Goal: Task Accomplishment & Management: Complete application form

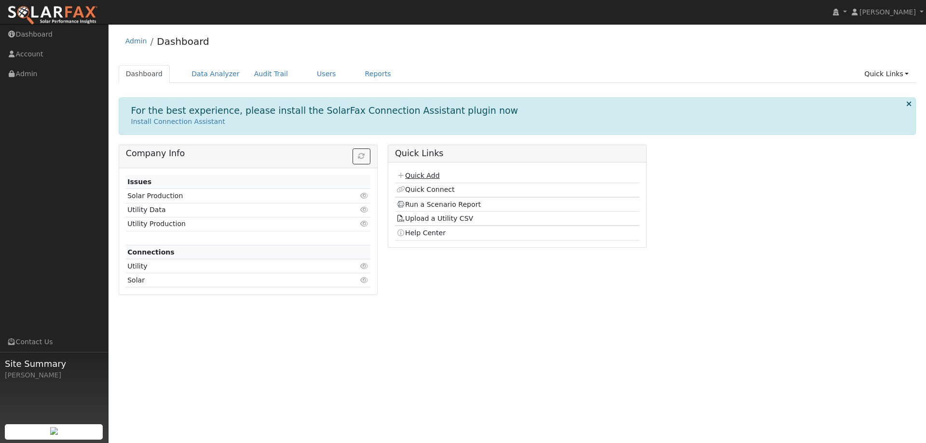
click at [422, 172] on link "Quick Add" at bounding box center [418, 176] width 43 height 8
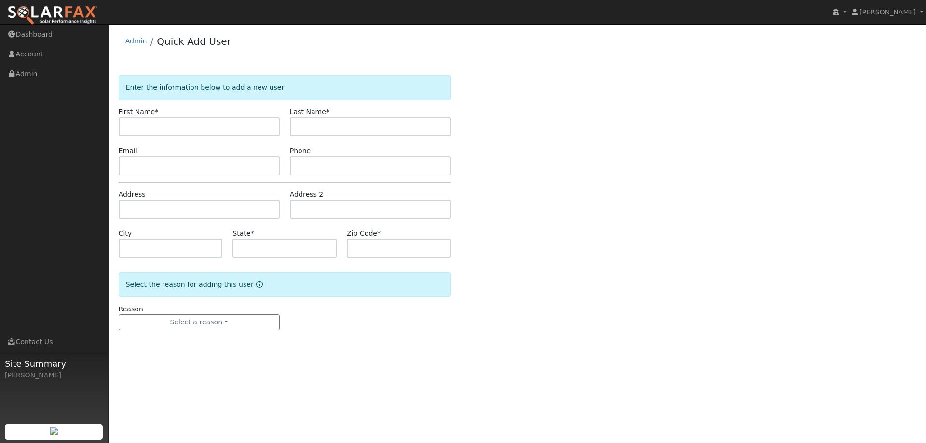
click at [166, 125] on input "text" at bounding box center [199, 126] width 161 height 19
type input "Christian"
type input "a"
type input "Mastor"
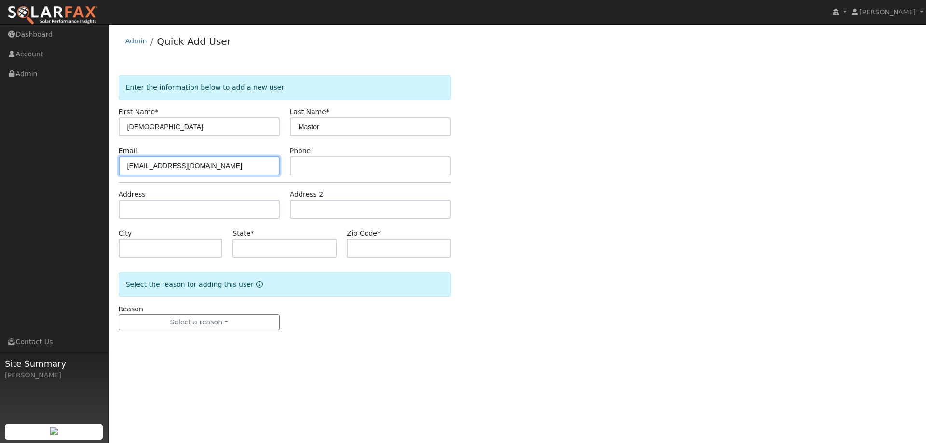
type input "cmastor@gmail.com"
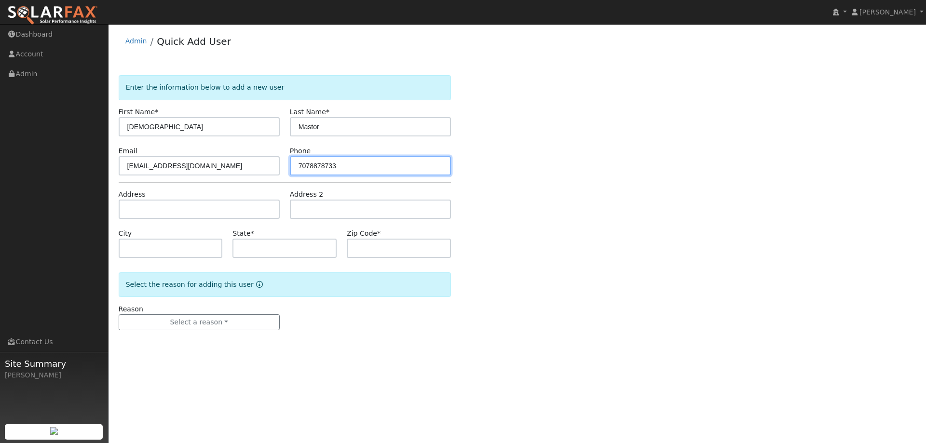
type input "7078878733"
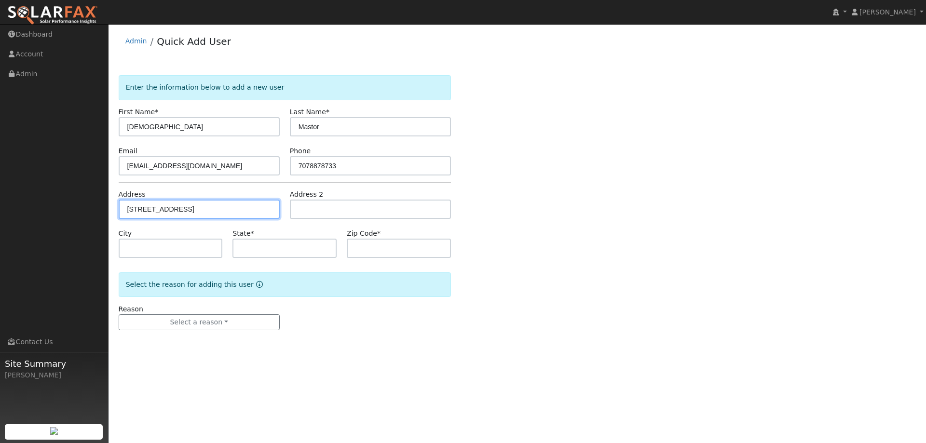
type input "9255 Fox Lane"
type input "Sebastopol"
type input "CA"
type input "95472"
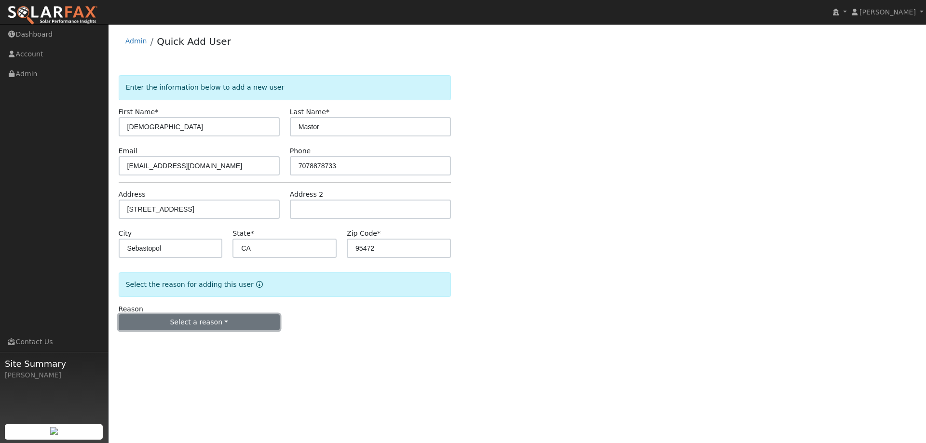
click at [219, 324] on button "Select a reason" at bounding box center [199, 323] width 161 height 16
click at [158, 366] on link "New customer has solar" at bounding box center [172, 370] width 107 height 14
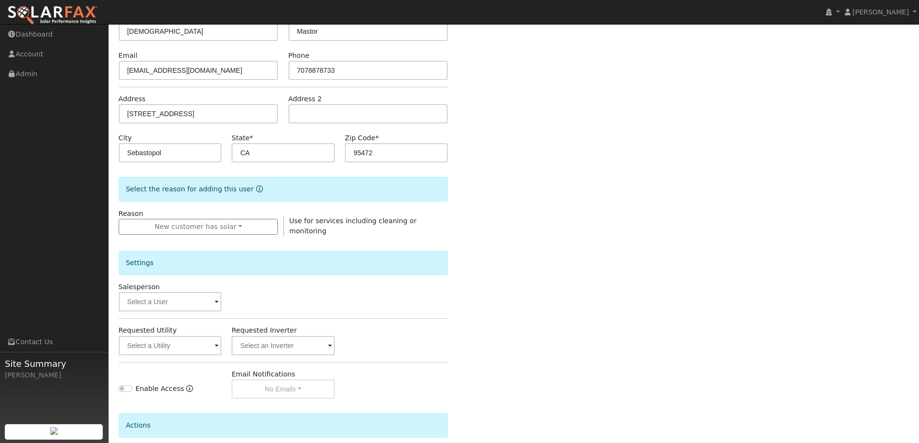
scroll to position [96, 0]
click at [169, 350] on input "text" at bounding box center [170, 344] width 103 height 19
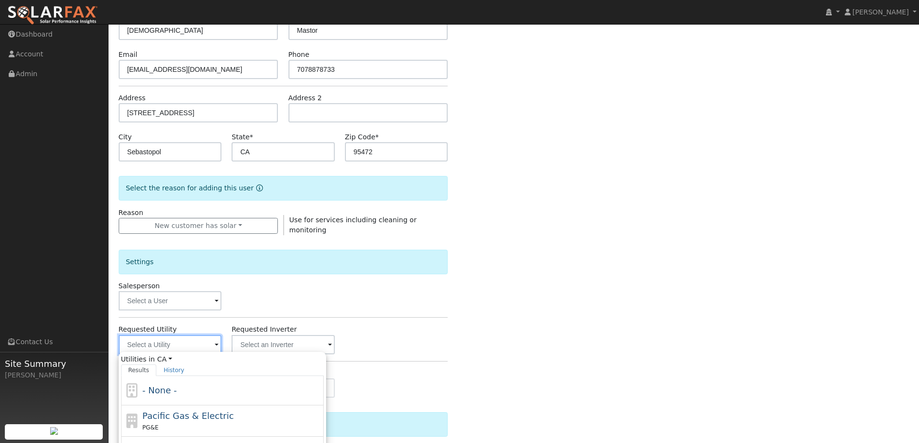
click at [167, 340] on input "text" at bounding box center [170, 344] width 103 height 19
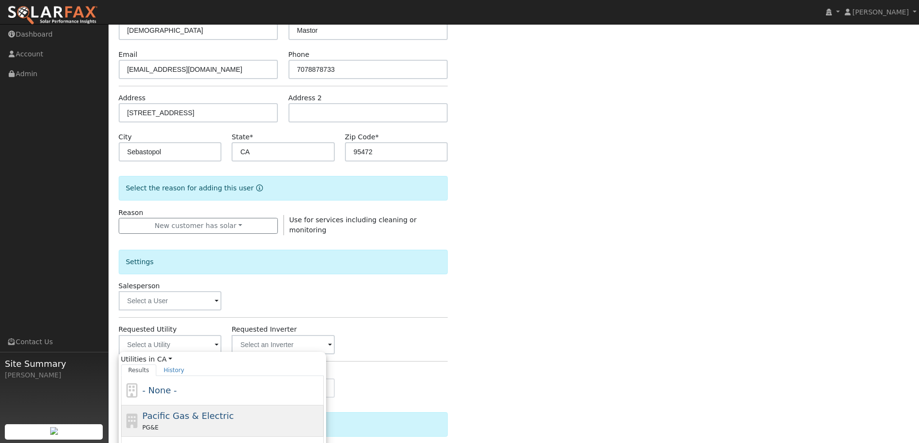
click at [146, 412] on span "Pacific Gas & Electric" at bounding box center [187, 416] width 91 height 10
type input "Pacific Gas & Electric"
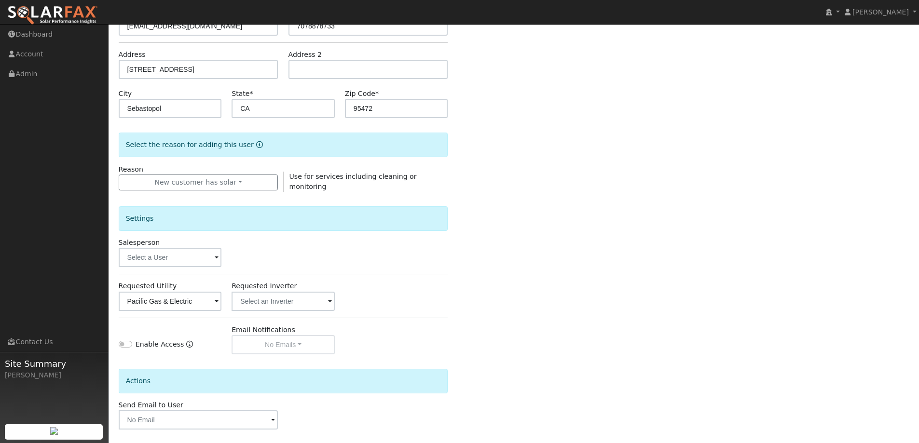
scroll to position [180, 0]
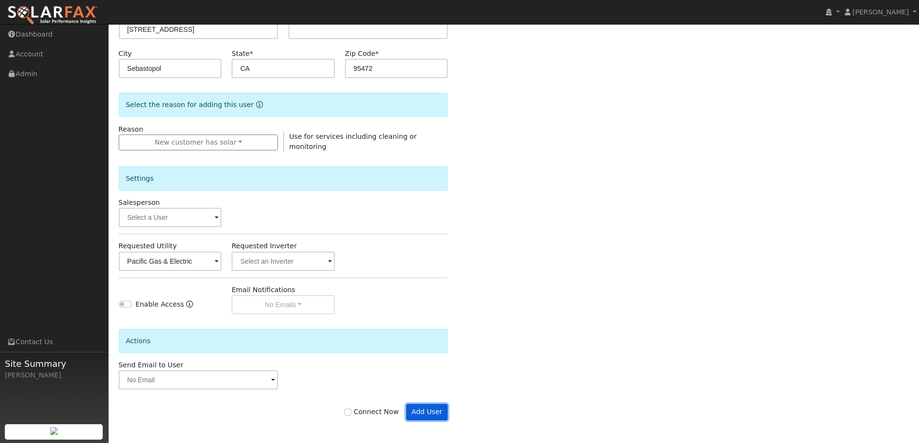
click at [431, 410] on button "Add User" at bounding box center [427, 412] width 42 height 16
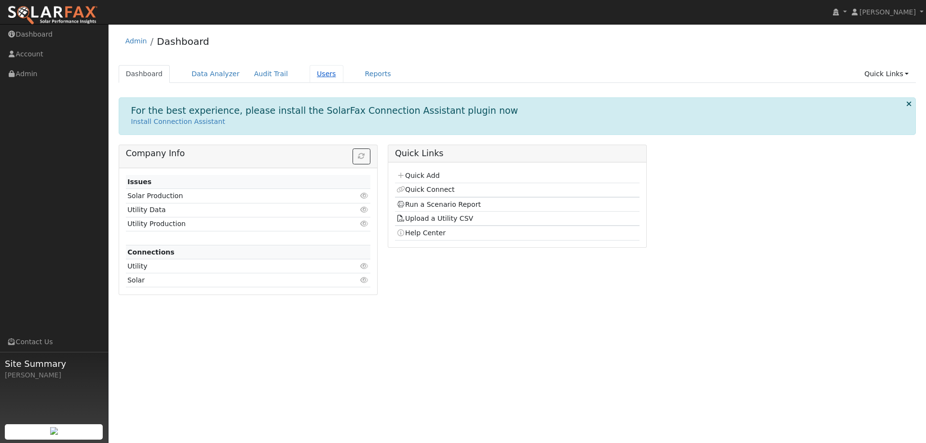
click at [318, 79] on link "Users" at bounding box center [327, 74] width 34 height 18
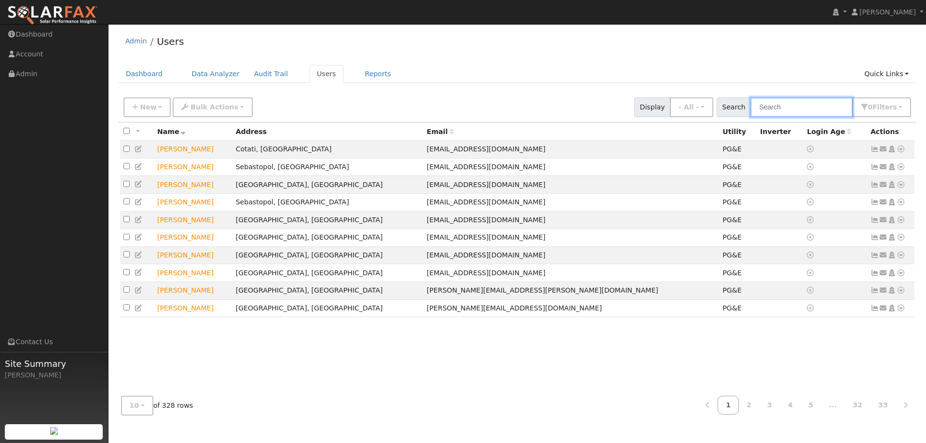
click at [807, 109] on input "text" at bounding box center [802, 107] width 102 height 20
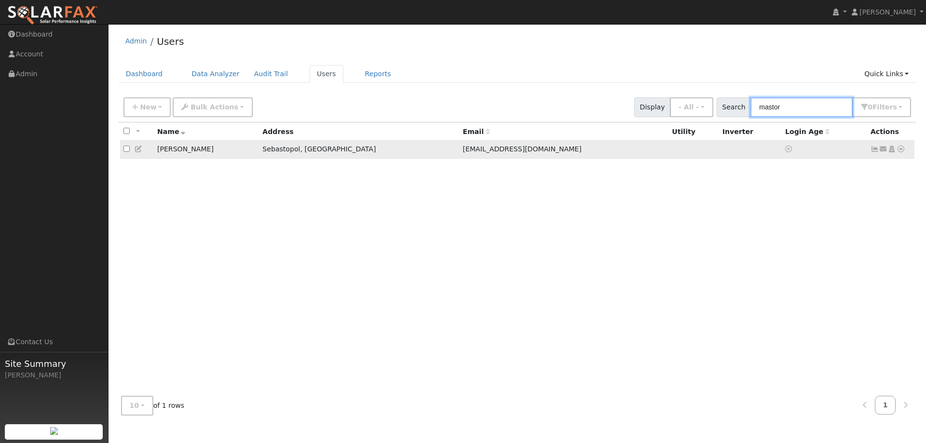
type input "mastor"
click at [133, 149] on td at bounding box center [137, 150] width 34 height 18
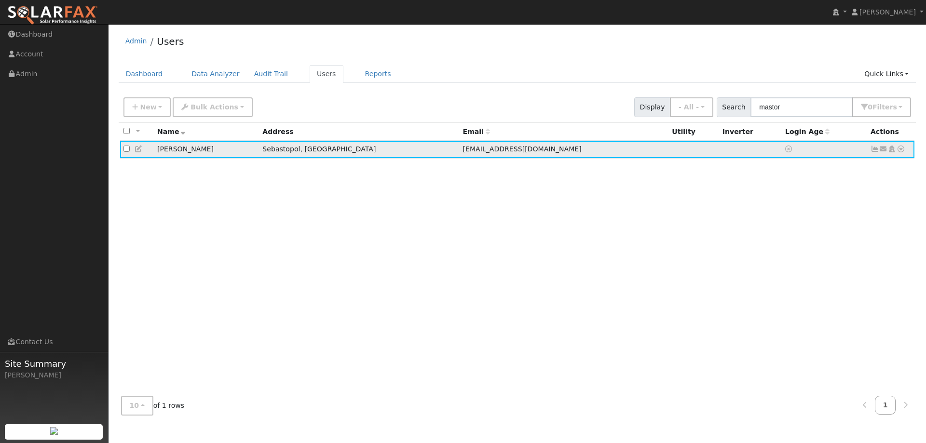
click at [137, 150] on icon at bounding box center [139, 149] width 9 height 7
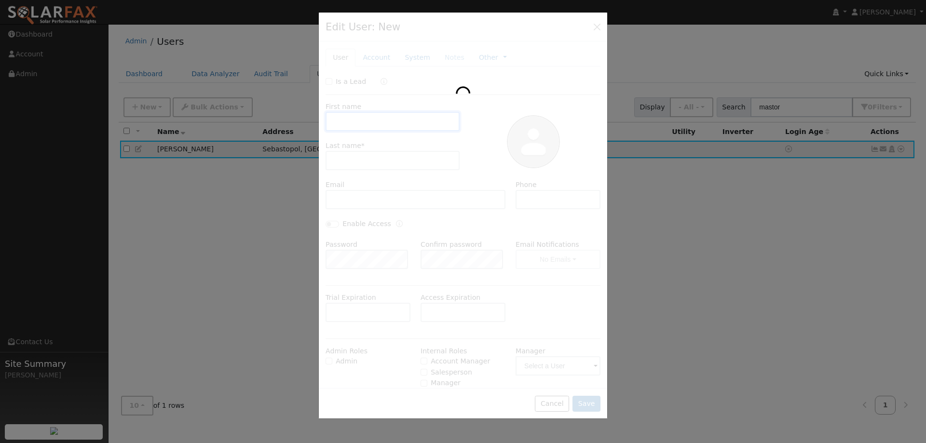
type input "[DEMOGRAPHIC_DATA]"
type input "Mastor"
type input "[EMAIL_ADDRESS][DOMAIN_NAME]"
type input "7078878733"
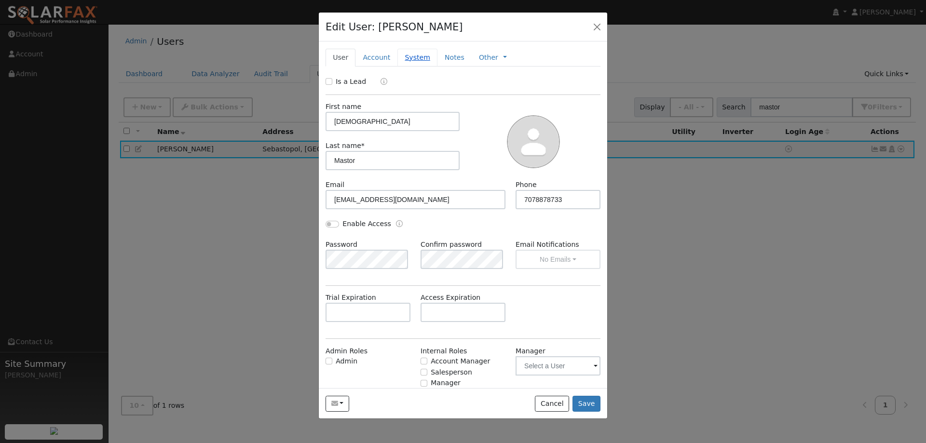
click at [406, 56] on link "System" at bounding box center [417, 58] width 40 height 18
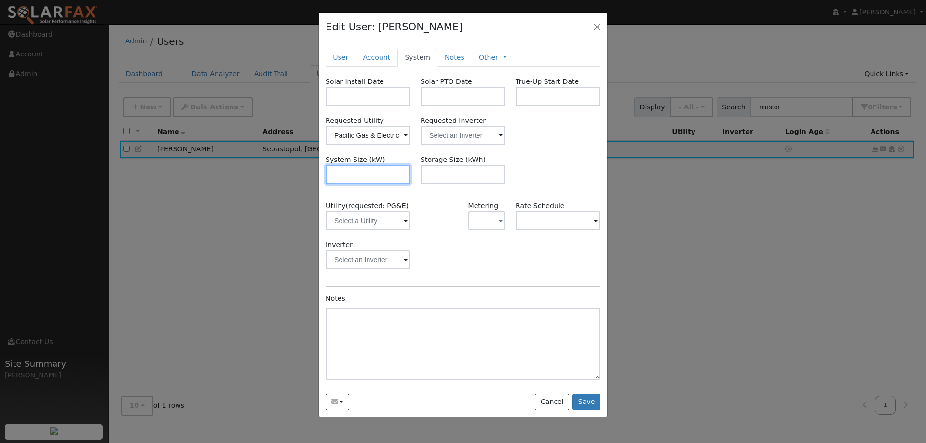
click at [341, 170] on input "text" at bounding box center [368, 174] width 85 height 19
click at [352, 216] on input "text" at bounding box center [368, 220] width 85 height 19
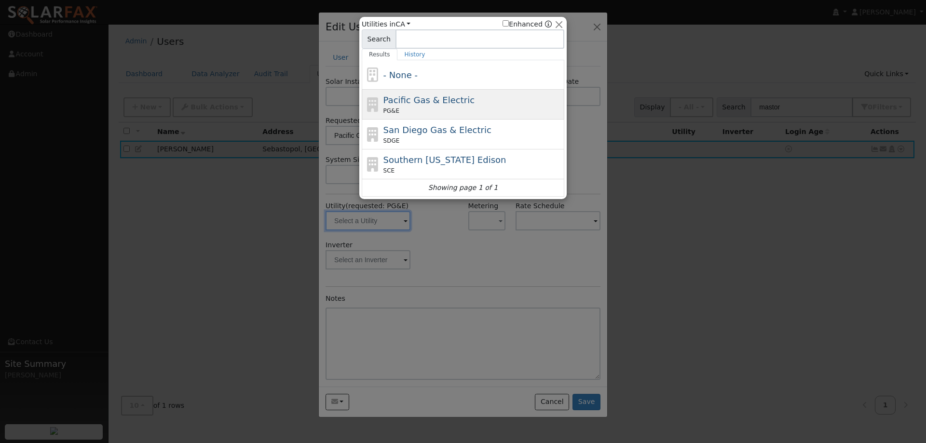
click at [421, 102] on span "Pacific Gas & Electric" at bounding box center [428, 100] width 91 height 10
type input "PG&E"
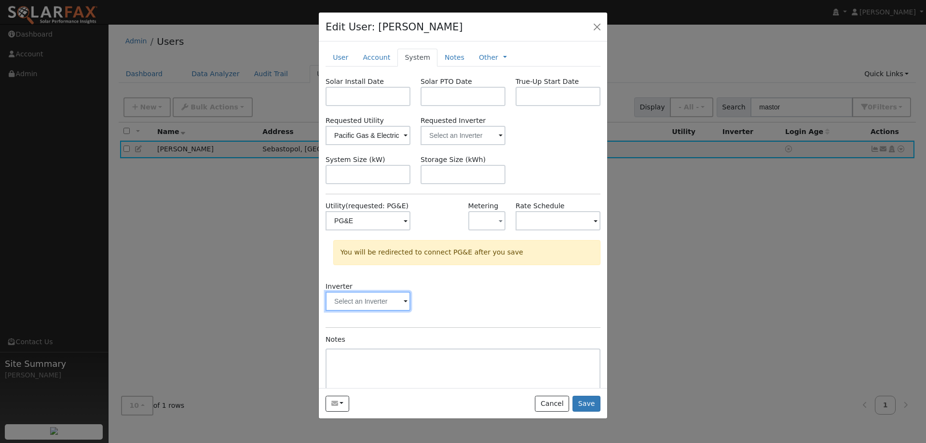
click at [374, 299] on input "text" at bounding box center [368, 301] width 85 height 19
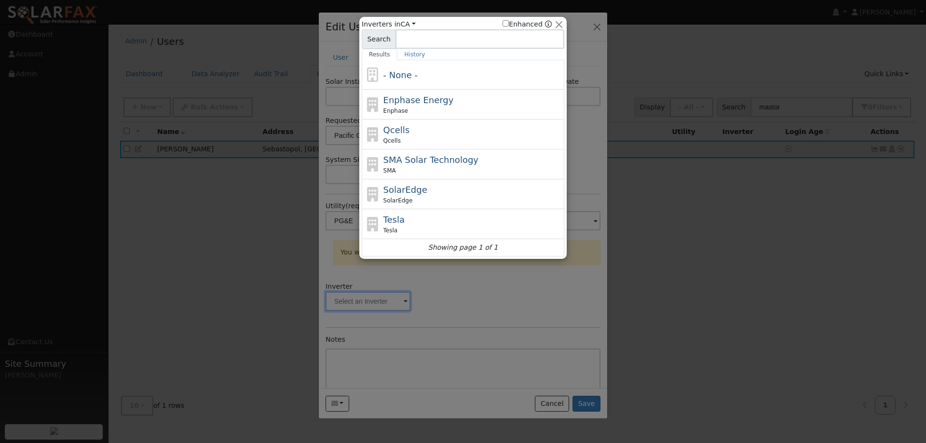
click at [464, 296] on div at bounding box center [463, 221] width 926 height 443
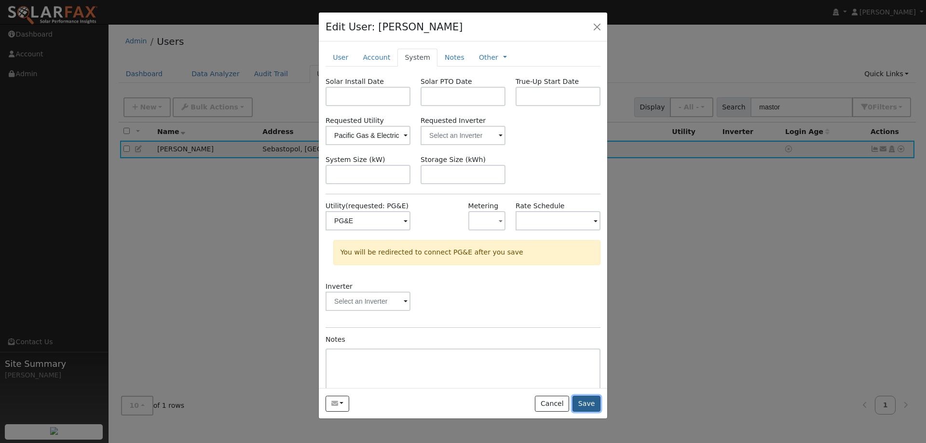
click at [585, 410] on button "Save" at bounding box center [587, 404] width 28 height 16
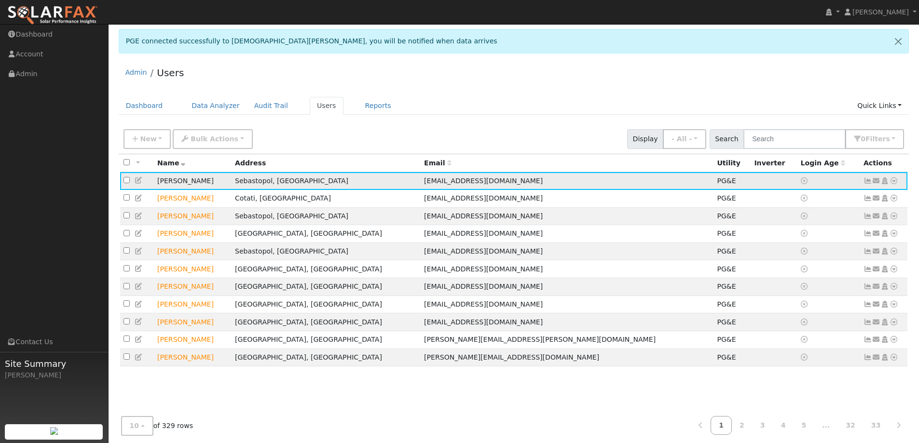
click at [867, 181] on icon at bounding box center [867, 181] width 9 height 7
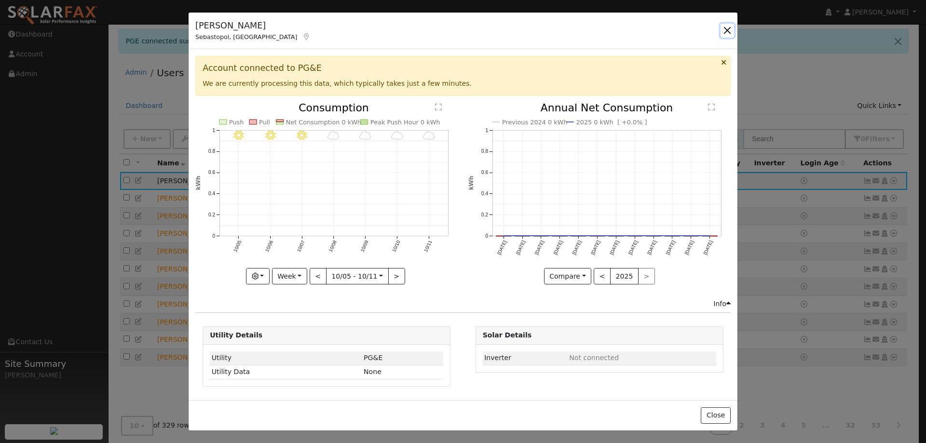
click at [721, 32] on button "button" at bounding box center [728, 31] width 14 height 14
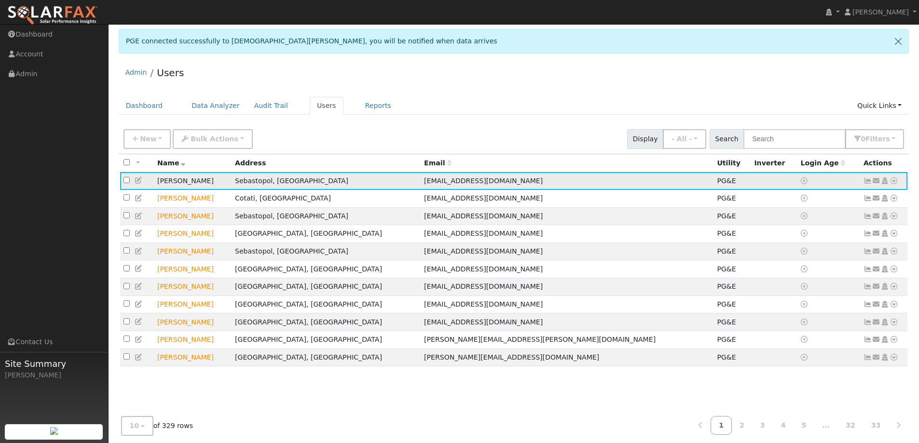
click at [135, 180] on icon at bounding box center [139, 180] width 9 height 7
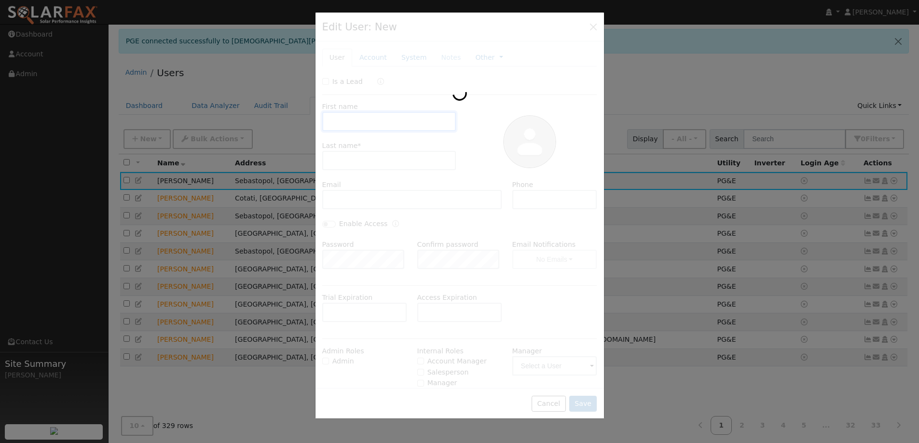
type input "[DEMOGRAPHIC_DATA]"
type input "Mastor"
type input "[EMAIL_ADDRESS][DOMAIN_NAME]"
type input "7078878733"
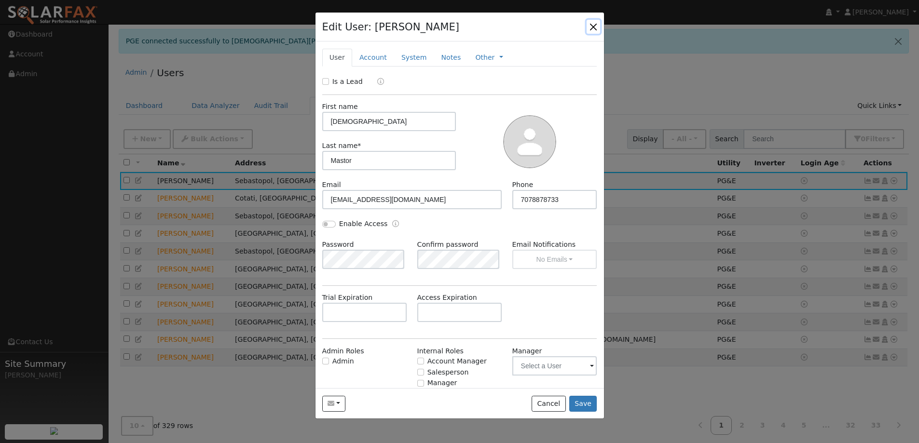
click at [592, 24] on button "button" at bounding box center [594, 27] width 14 height 14
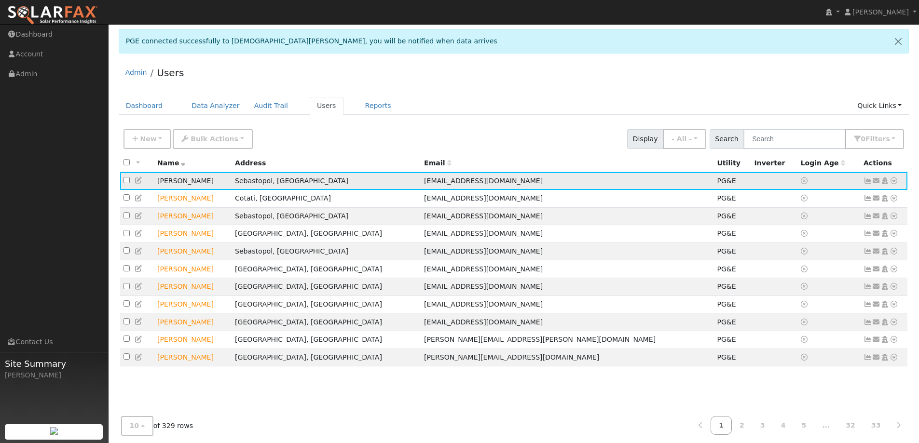
click at [866, 184] on icon at bounding box center [867, 181] width 9 height 7
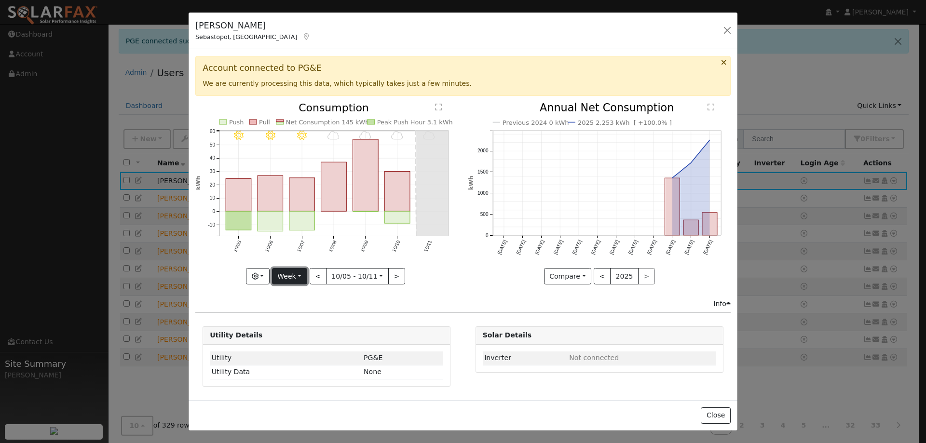
click at [299, 278] on button "Week" at bounding box center [289, 276] width 35 height 16
click at [291, 321] on link "Month" at bounding box center [306, 324] width 67 height 14
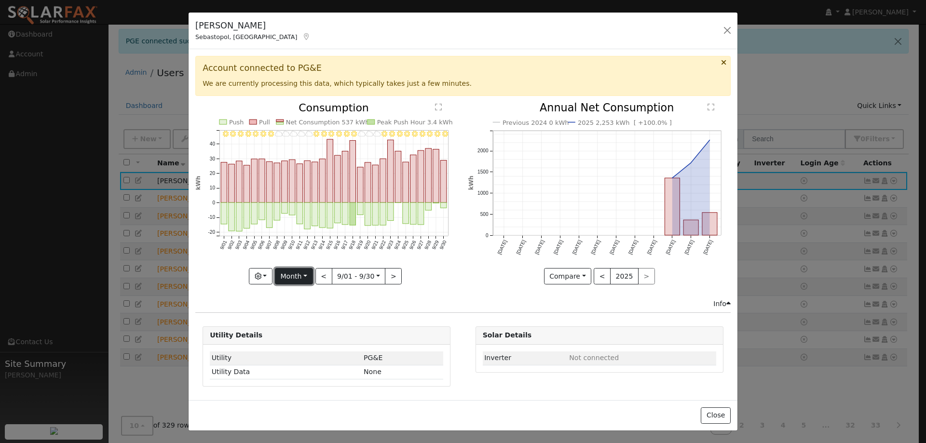
click at [297, 271] on button "Month" at bounding box center [294, 276] width 38 height 16
click at [292, 336] on link "Year" at bounding box center [308, 337] width 67 height 14
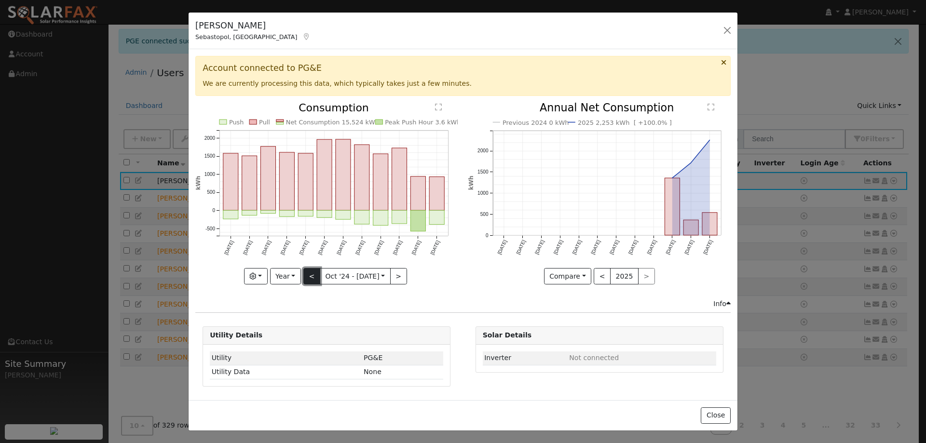
click at [316, 277] on button "<" at bounding box center [311, 276] width 17 height 16
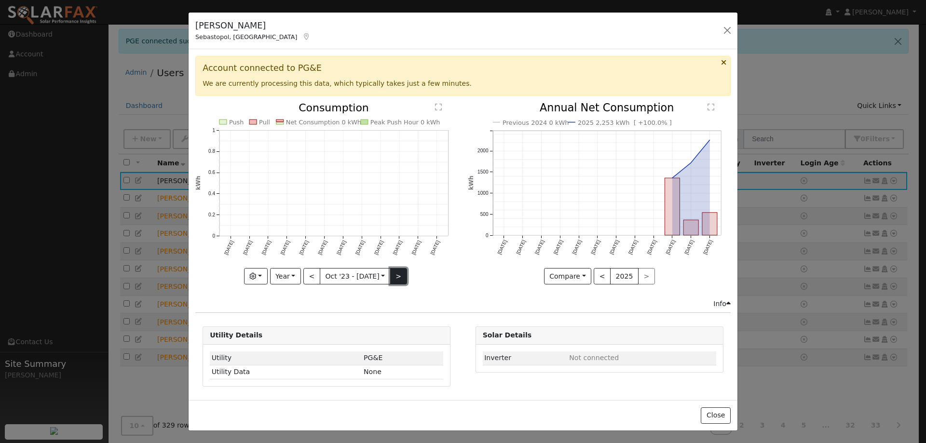
click at [397, 277] on button ">" at bounding box center [398, 276] width 17 height 16
type input "[DATE]"
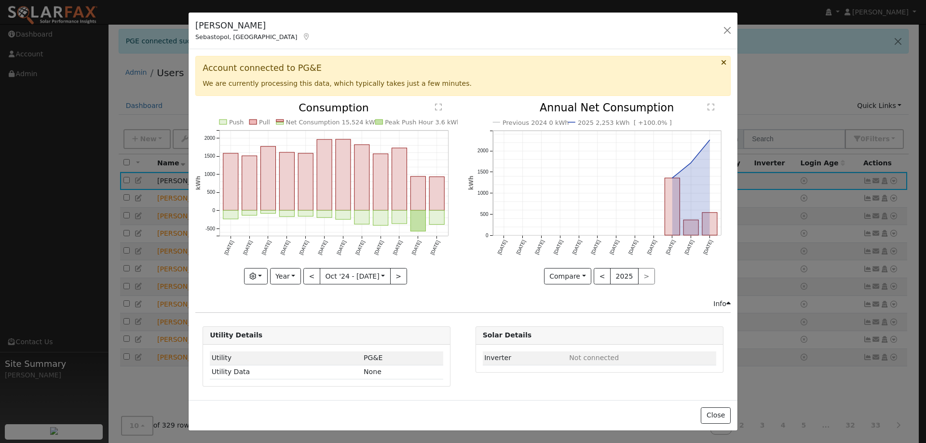
click at [335, 277] on input "[DATE]" at bounding box center [355, 276] width 70 height 15
click at [328, 298] on icon at bounding box center [329, 295] width 7 height 7
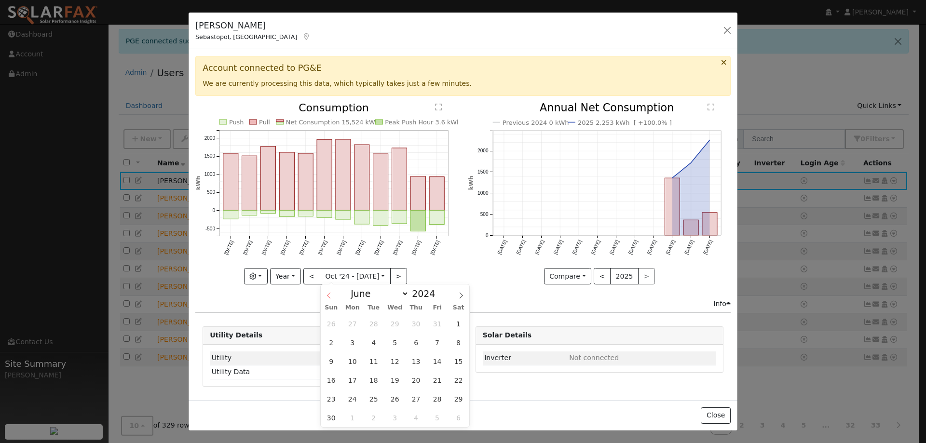
click at [328, 298] on icon at bounding box center [329, 295] width 7 height 7
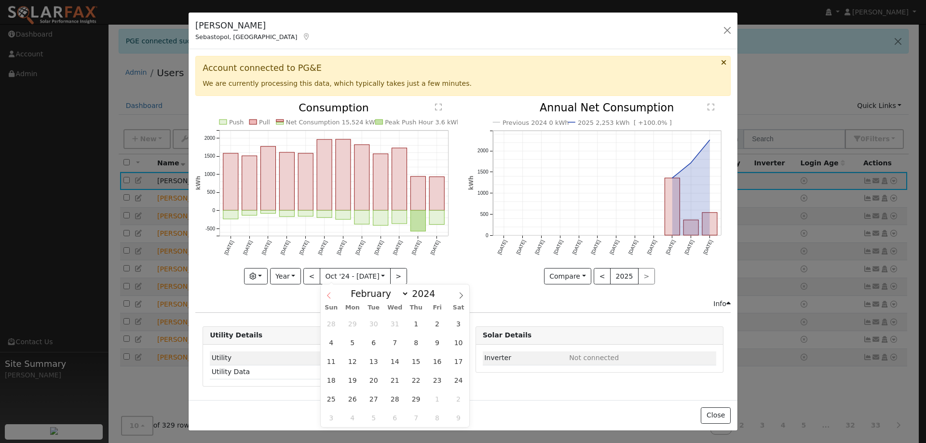
select select "0"
click at [348, 321] on span "1" at bounding box center [352, 324] width 19 height 19
type input "[DATE]"
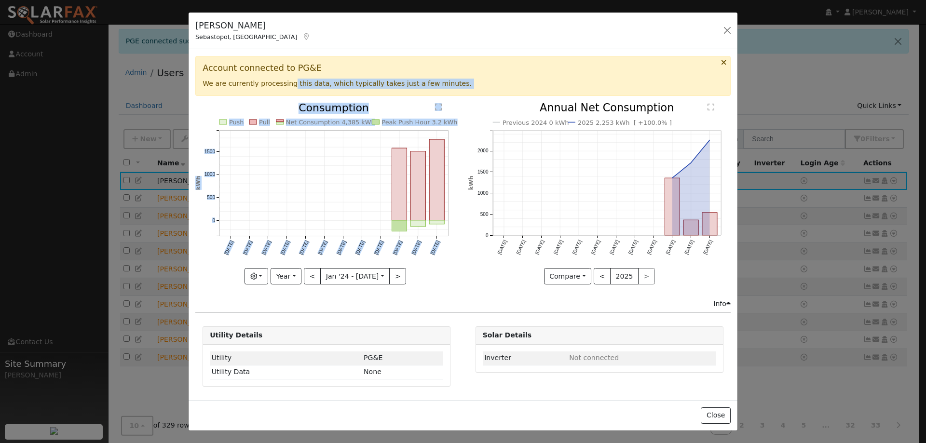
drag, startPoint x: 304, startPoint y: 87, endPoint x: 458, endPoint y: 102, distance: 154.6
click at [458, 102] on div "Account connected to PG&E We are currently processing this data, which typicall…" at bounding box center [463, 224] width 549 height 351
click at [470, 85] on div "Account connected to PG&E We are currently processing this data, which typicall…" at bounding box center [462, 76] width 535 height 40
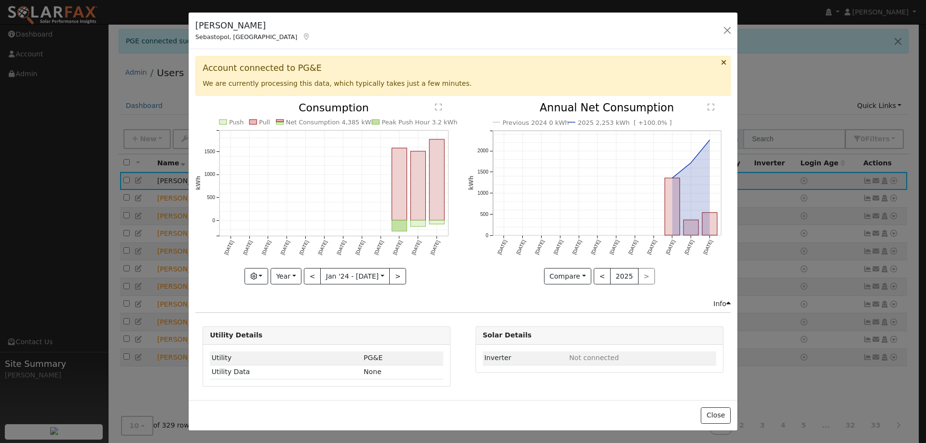
click at [725, 64] on icon at bounding box center [723, 62] width 5 height 7
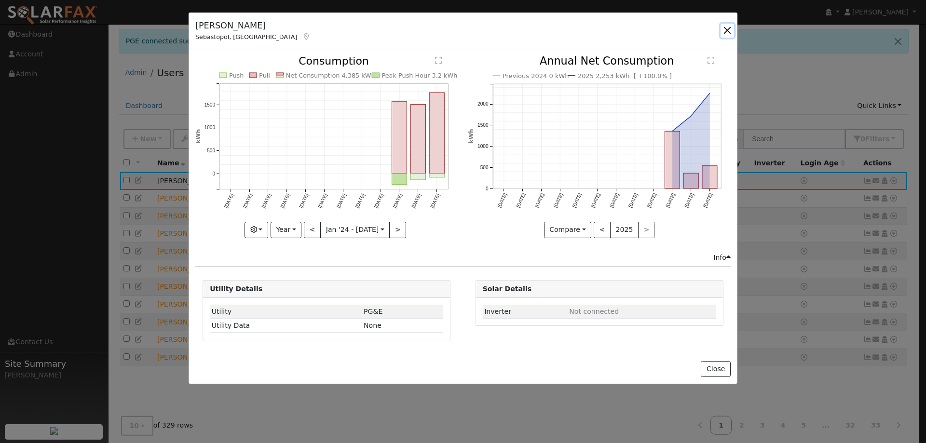
click at [732, 28] on button "button" at bounding box center [728, 31] width 14 height 14
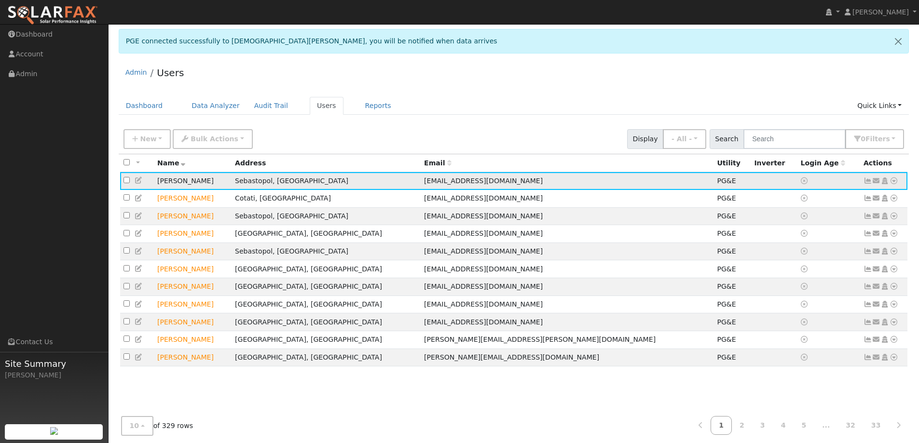
click at [865, 184] on icon at bounding box center [867, 181] width 9 height 7
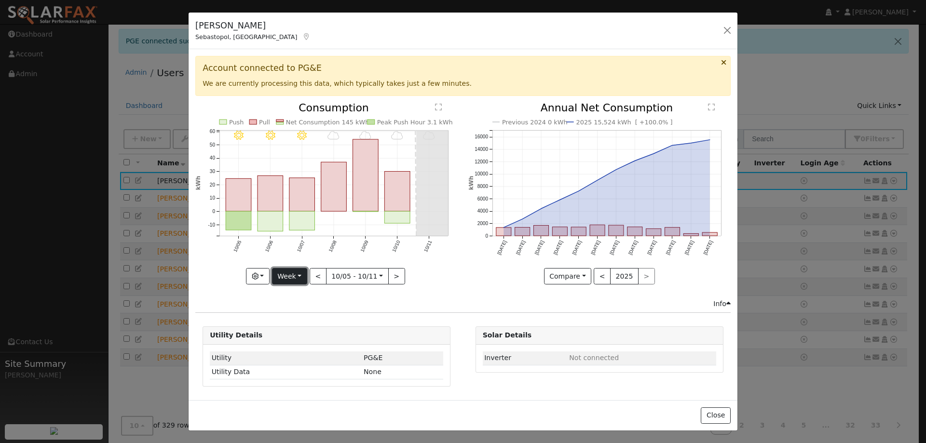
click at [296, 274] on button "Week" at bounding box center [289, 276] width 35 height 16
click at [303, 332] on link "Year" at bounding box center [306, 337] width 67 height 14
type input "[DATE]"
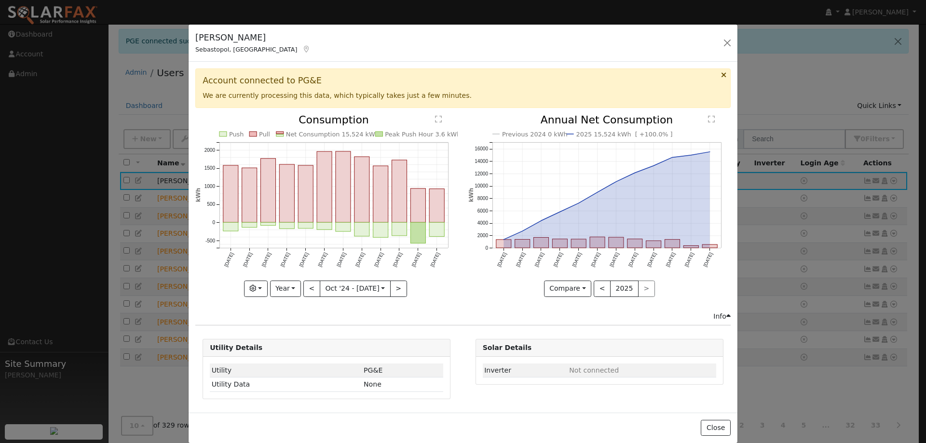
drag, startPoint x: 408, startPoint y: 26, endPoint x: 408, endPoint y: 38, distance: 12.1
click at [408, 38] on div "[PERSON_NAME], [GEOGRAPHIC_DATA] Default Account Default Account [STREET_ADDRES…" at bounding box center [463, 43] width 549 height 37
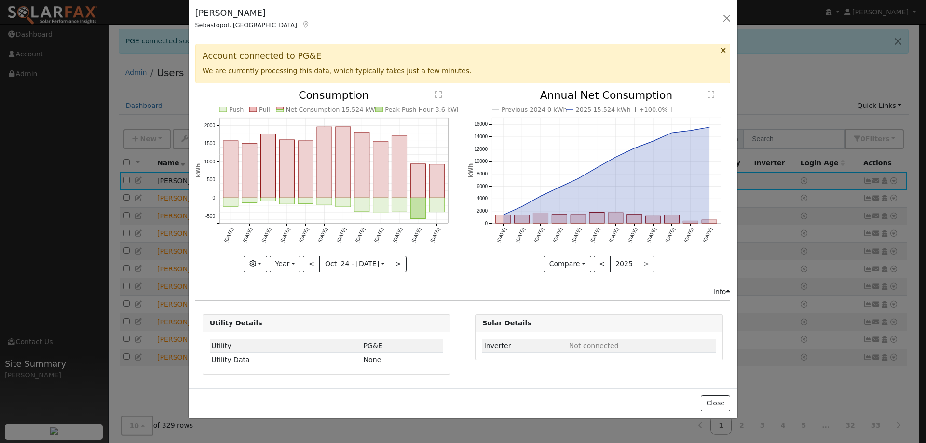
drag, startPoint x: 408, startPoint y: 38, endPoint x: 408, endPoint y: 14, distance: 24.6
click at [408, 14] on div "[PERSON_NAME], [GEOGRAPHIC_DATA] Default Account Default Account [STREET_ADDRES…" at bounding box center [463, 18] width 549 height 37
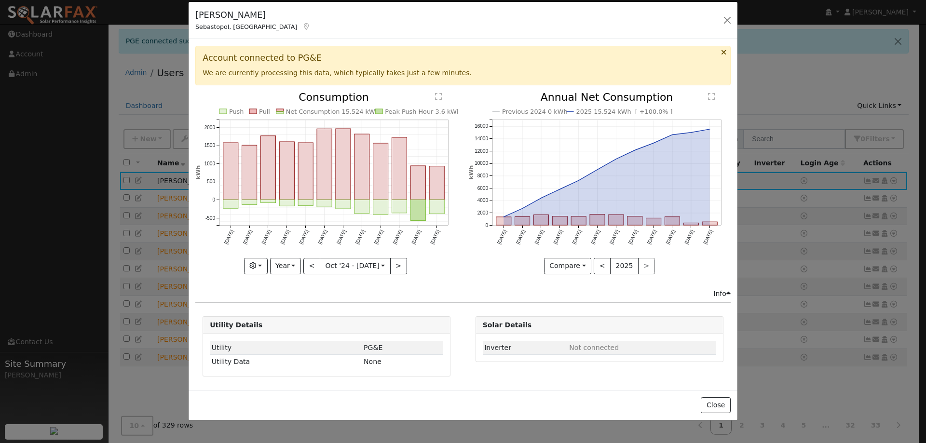
click at [408, 15] on div "[PERSON_NAME], [GEOGRAPHIC_DATA] Default Account Default Account [STREET_ADDRES…" at bounding box center [463, 20] width 549 height 37
